Goal: Information Seeking & Learning: Learn about a topic

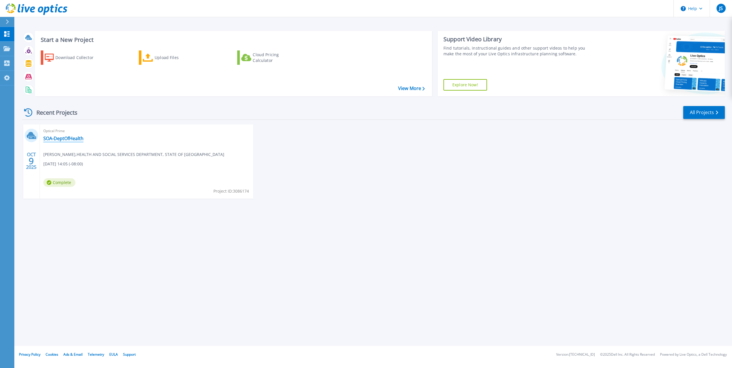
click at [77, 137] on link "SOA-DeptOfHealth" at bounding box center [63, 139] width 40 height 6
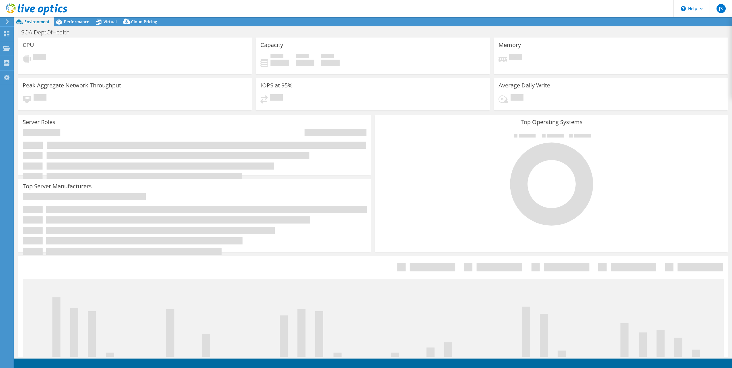
select select "USD"
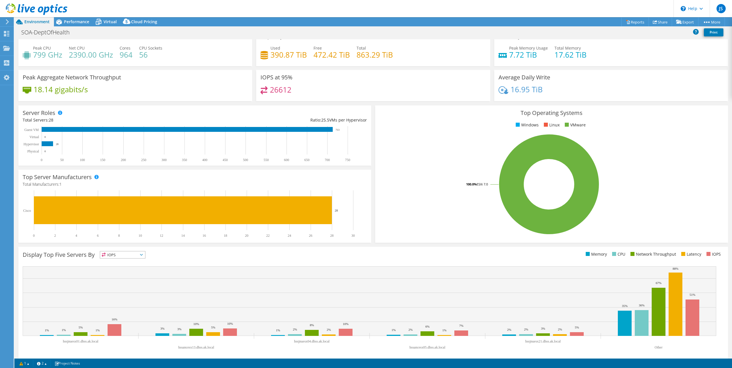
scroll to position [15, 0]
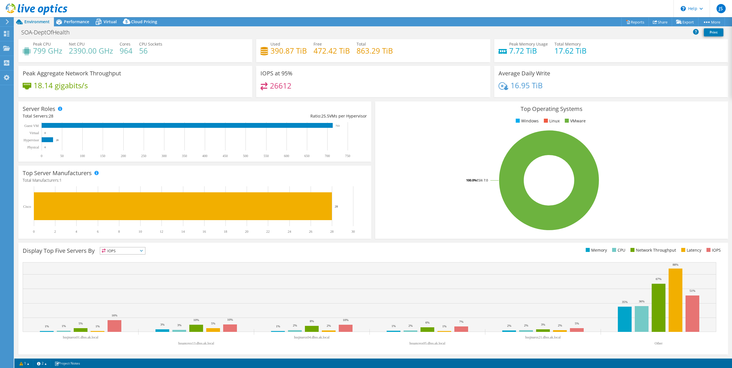
click at [422, 171] on rect at bounding box center [549, 180] width 339 height 100
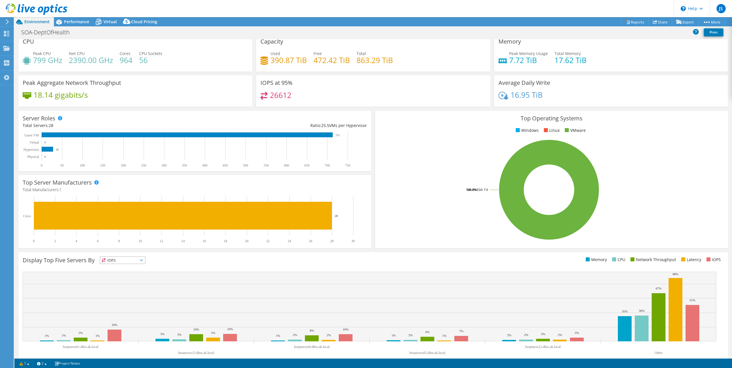
scroll to position [0, 0]
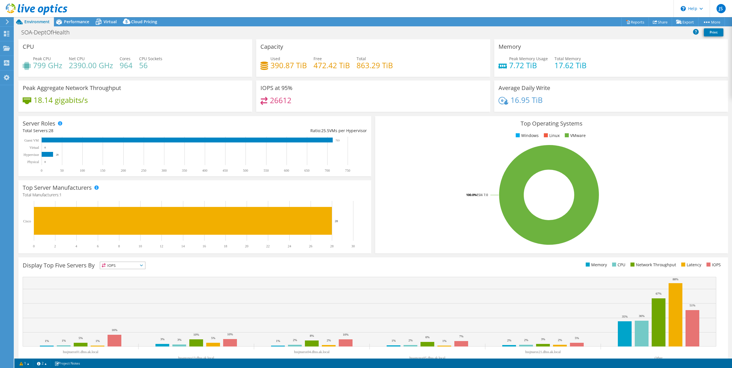
click at [7, 21] on use at bounding box center [7, 21] width 3 height 5
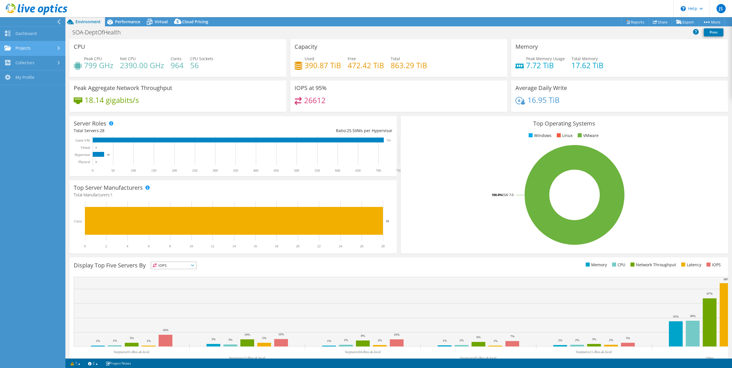
click at [56, 49] on div at bounding box center [59, 48] width 6 height 4
click at [53, 49] on link "Projects" at bounding box center [32, 48] width 65 height 15
click at [125, 23] on span "Performance" at bounding box center [127, 21] width 25 height 5
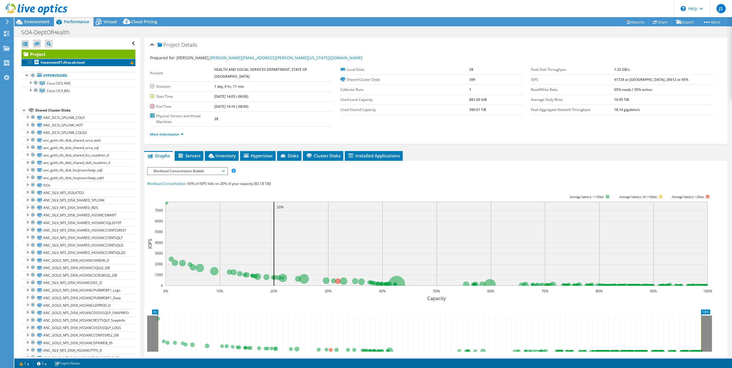
click at [113, 63] on link "hssancesx07.dhss.ak.local" at bounding box center [79, 62] width 114 height 7
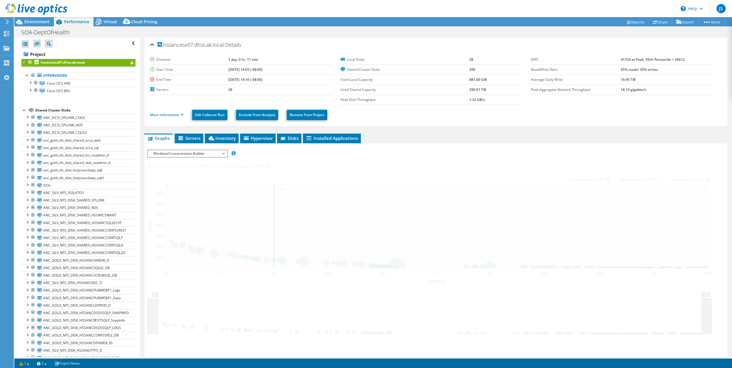
click at [24, 62] on div at bounding box center [25, 62] width 6 height 6
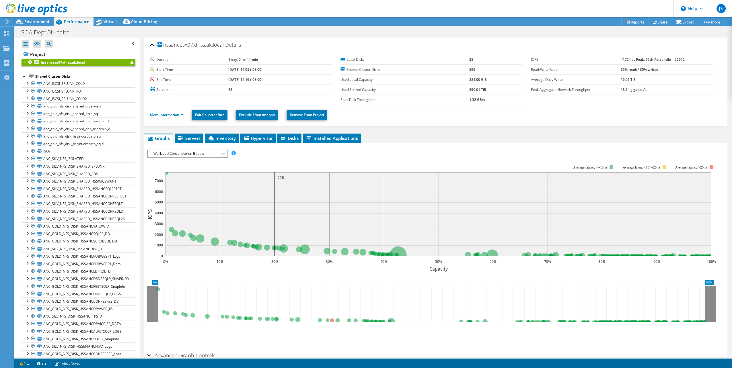
click at [24, 62] on div at bounding box center [25, 62] width 6 height 6
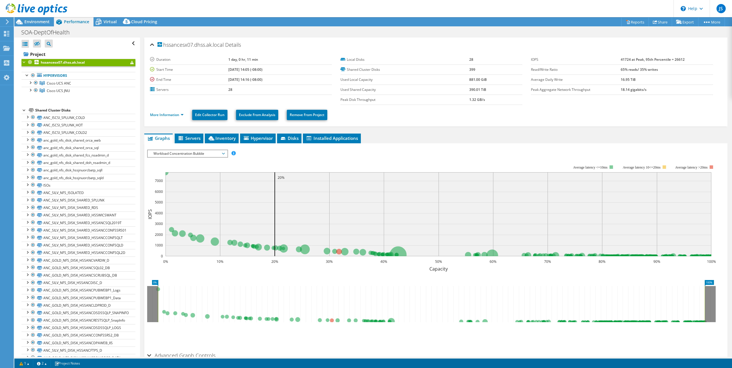
click at [24, 62] on div at bounding box center [25, 62] width 6 height 6
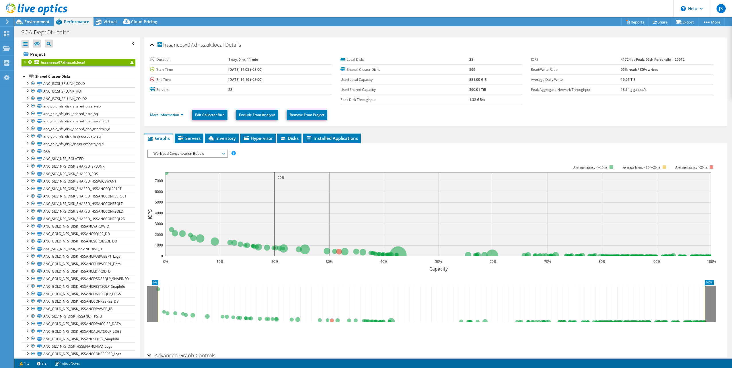
click at [106, 63] on link "hssancesx07.dhss.ak.local" at bounding box center [79, 62] width 114 height 7
click at [24, 62] on div at bounding box center [25, 62] width 6 height 6
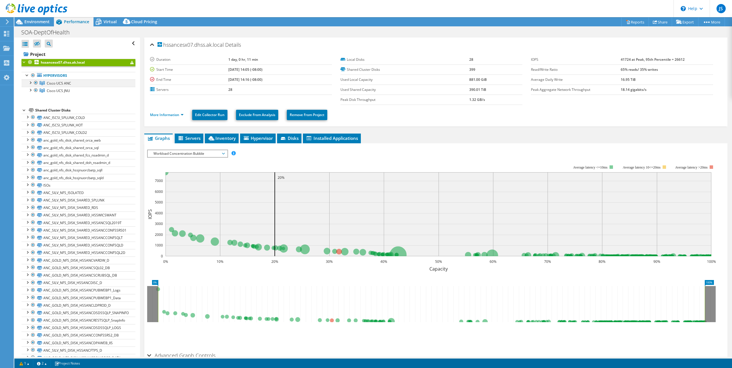
click at [32, 84] on div at bounding box center [30, 82] width 6 height 6
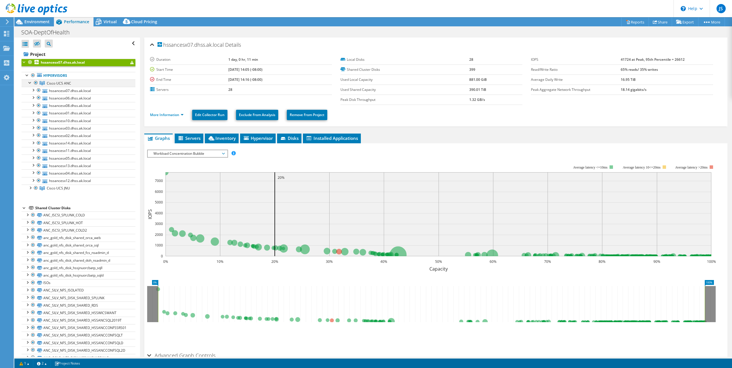
click at [29, 83] on div at bounding box center [30, 82] width 6 height 6
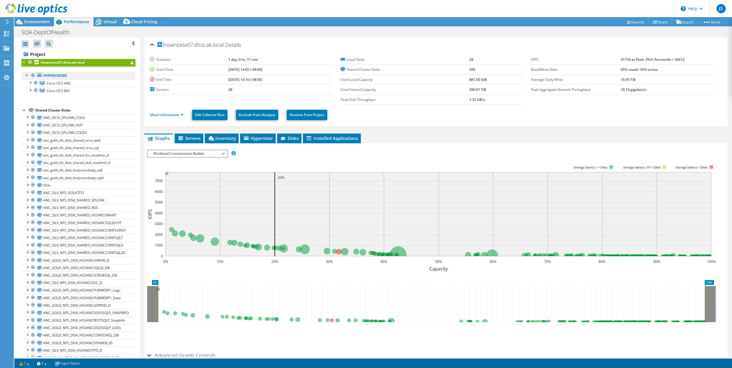
click at [27, 73] on div at bounding box center [27, 75] width 6 height 6
